Goal: Information Seeking & Learning: Learn about a topic

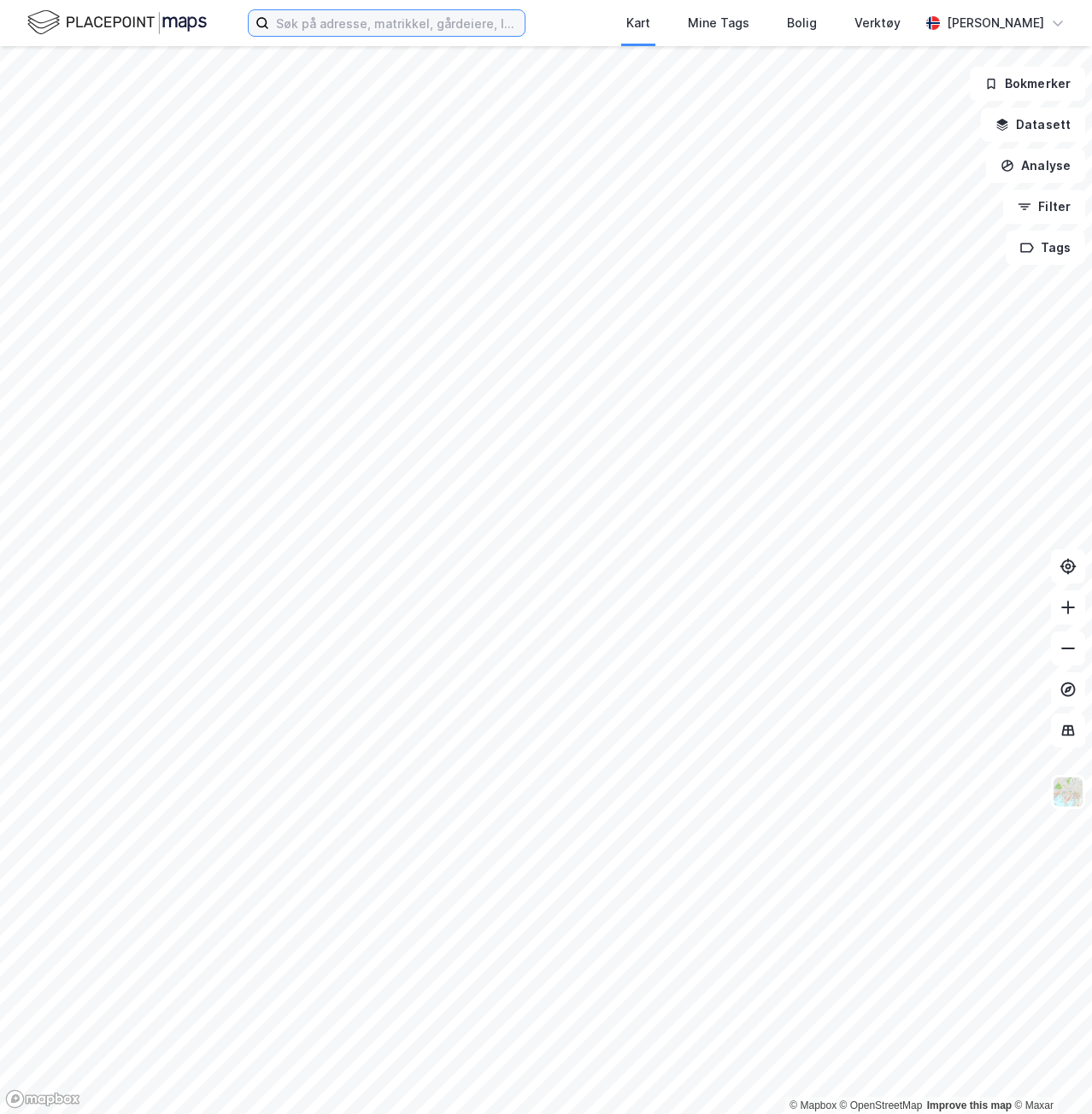
click at [345, 28] on input at bounding box center [396, 23] width 255 height 26
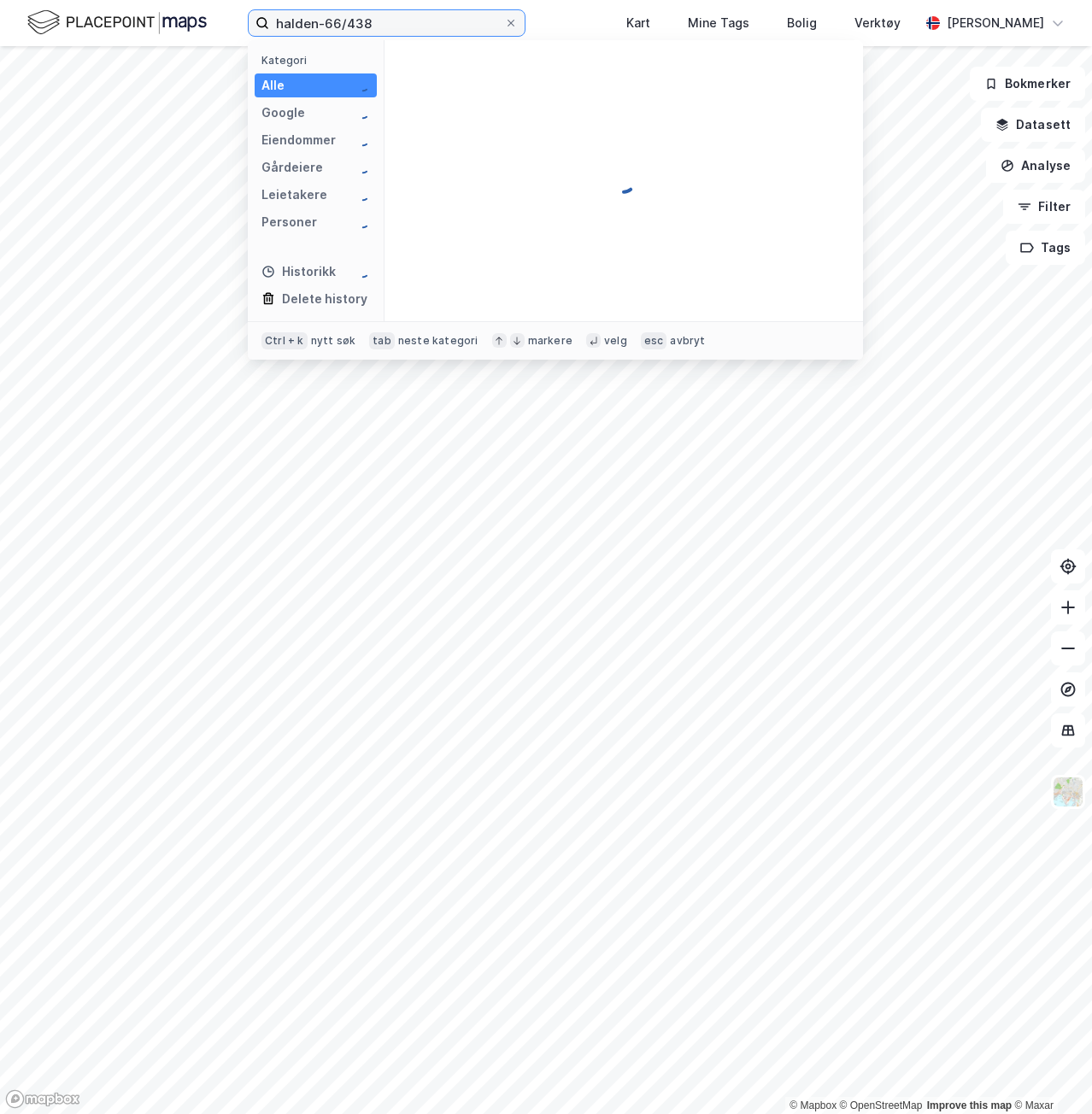
type input "halden-66/438"
click at [504, 105] on div "Eiendommer (1) 3101-66-438-0-0 • Eiendom • 3101-66-438-0-0" at bounding box center [624, 180] width 478 height 281
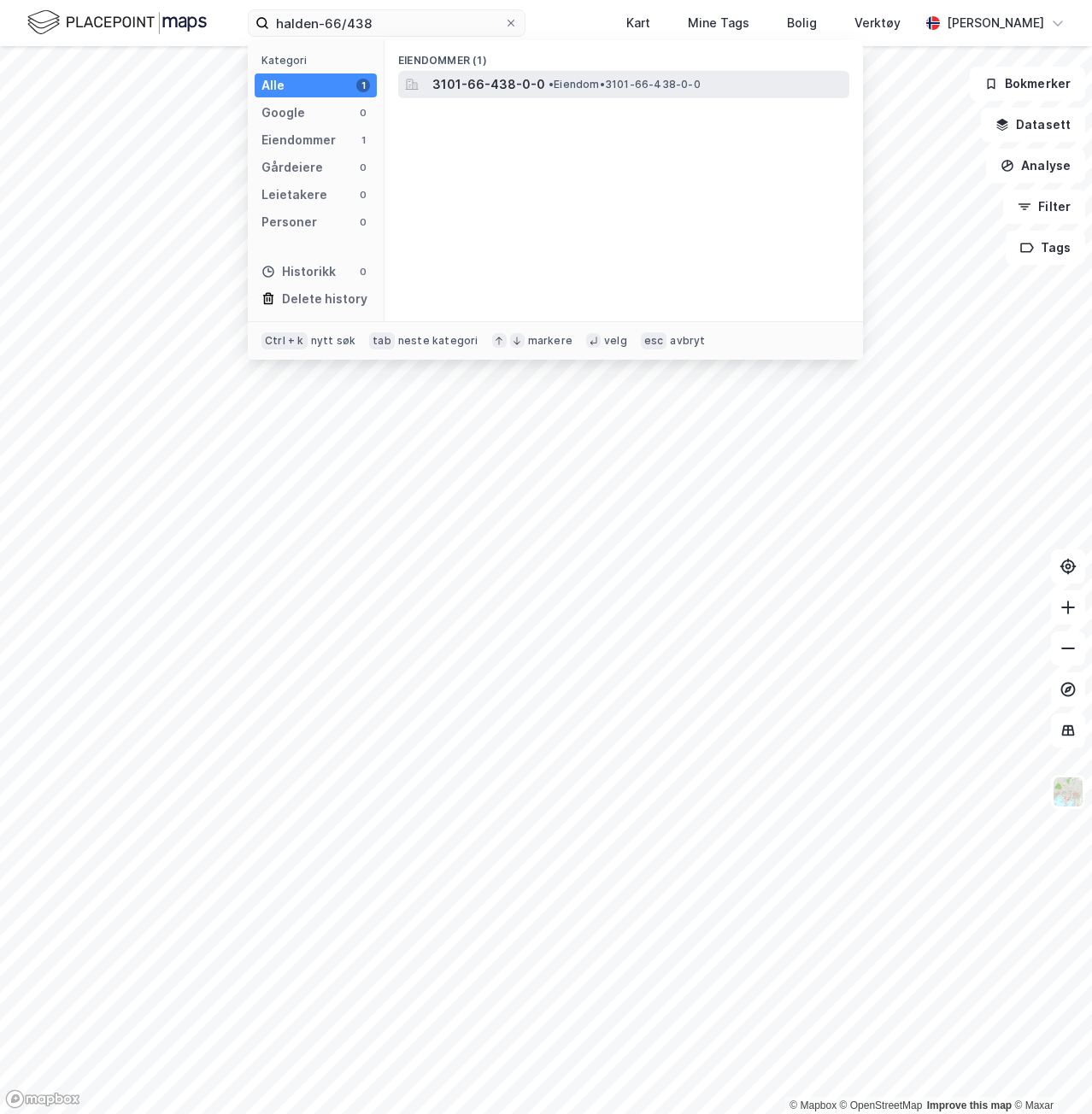
click at [493, 91] on span "3101-66-438-0-0" at bounding box center [489, 85] width 112 height 21
